Goal: Task Accomplishment & Management: Use online tool/utility

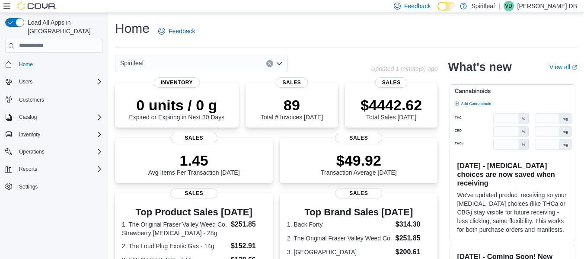
click at [61, 129] on div "Inventory" at bounding box center [59, 134] width 87 height 10
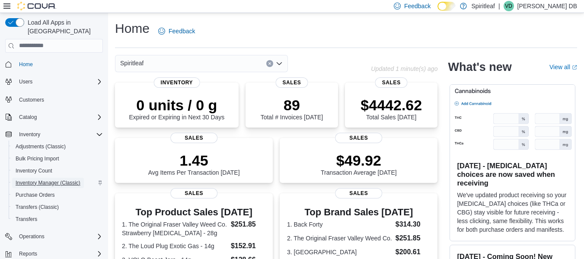
click at [52, 180] on span "Inventory Manager (Classic)" at bounding box center [48, 183] width 65 height 7
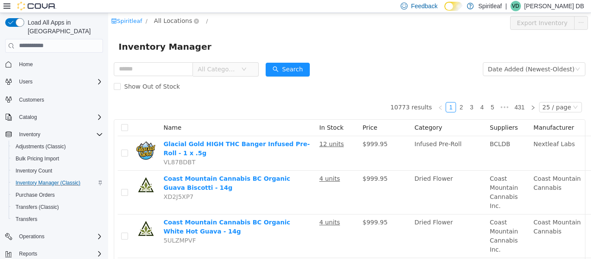
click at [168, 20] on span "All Locations" at bounding box center [173, 21] width 38 height 10
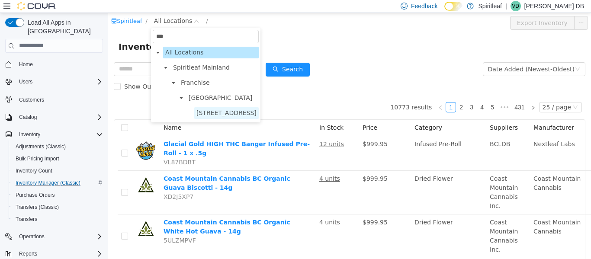
type input "***"
click at [239, 108] on span "[STREET_ADDRESS]" at bounding box center [226, 113] width 64 height 12
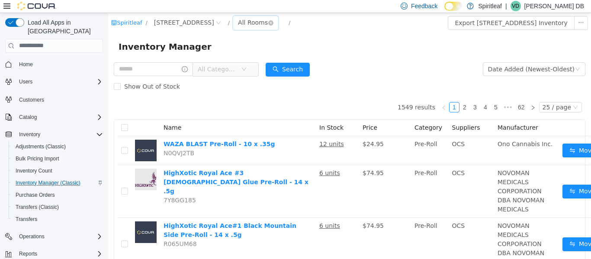
click at [268, 25] on div "All Rooms" at bounding box center [253, 22] width 30 height 13
click at [309, 66] on li "Back Room" at bounding box center [311, 68] width 52 height 14
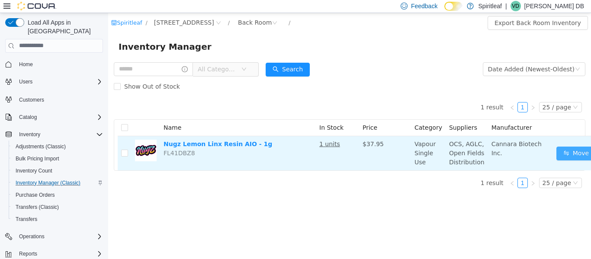
click at [576, 160] on button "Move" at bounding box center [576, 153] width 40 height 14
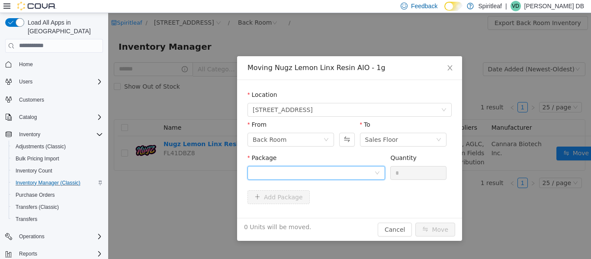
click at [352, 170] on div at bounding box center [314, 172] width 122 height 13
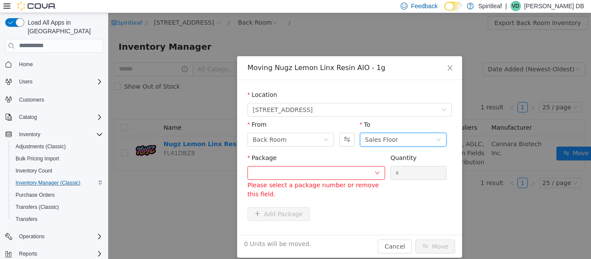
click at [398, 140] on div "Sales Floor" at bounding box center [400, 139] width 71 height 13
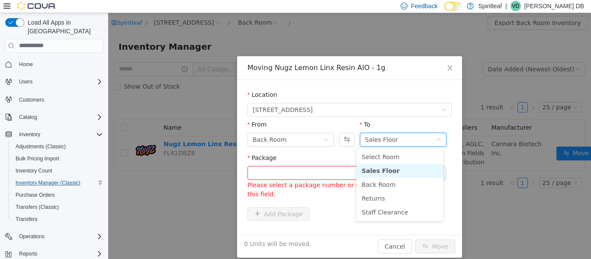
click at [335, 155] on div "Package" at bounding box center [316, 159] width 138 height 13
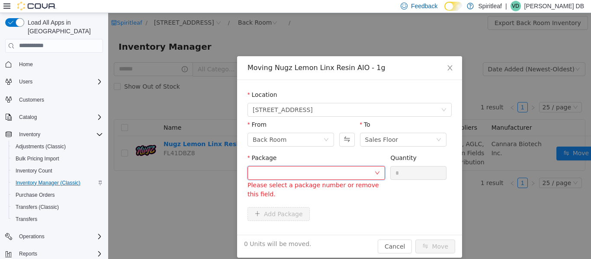
click at [335, 175] on div at bounding box center [314, 172] width 122 height 13
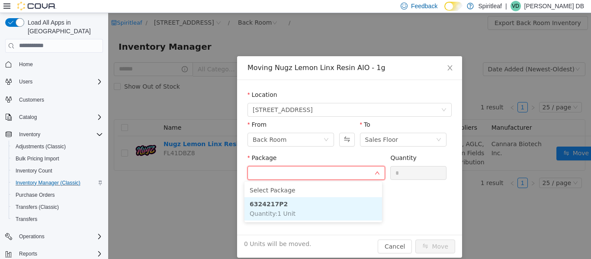
click at [326, 211] on li "6324217P2 Quantity : 1 Unit" at bounding box center [313, 208] width 138 height 23
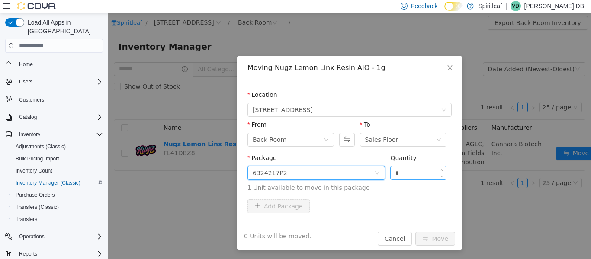
click at [404, 170] on input "*" at bounding box center [418, 172] width 55 height 13
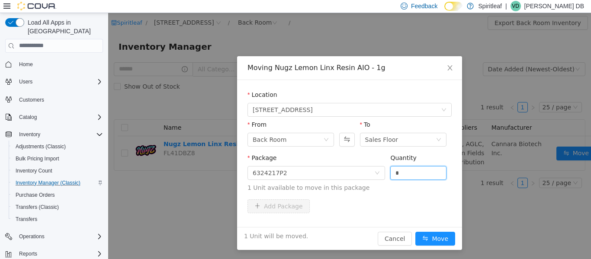
type input "*"
click at [408, 199] on div "Add Package" at bounding box center [349, 206] width 204 height 14
click at [431, 234] on button "Move" at bounding box center [435, 238] width 40 height 14
